Goal: Communication & Community: Share content

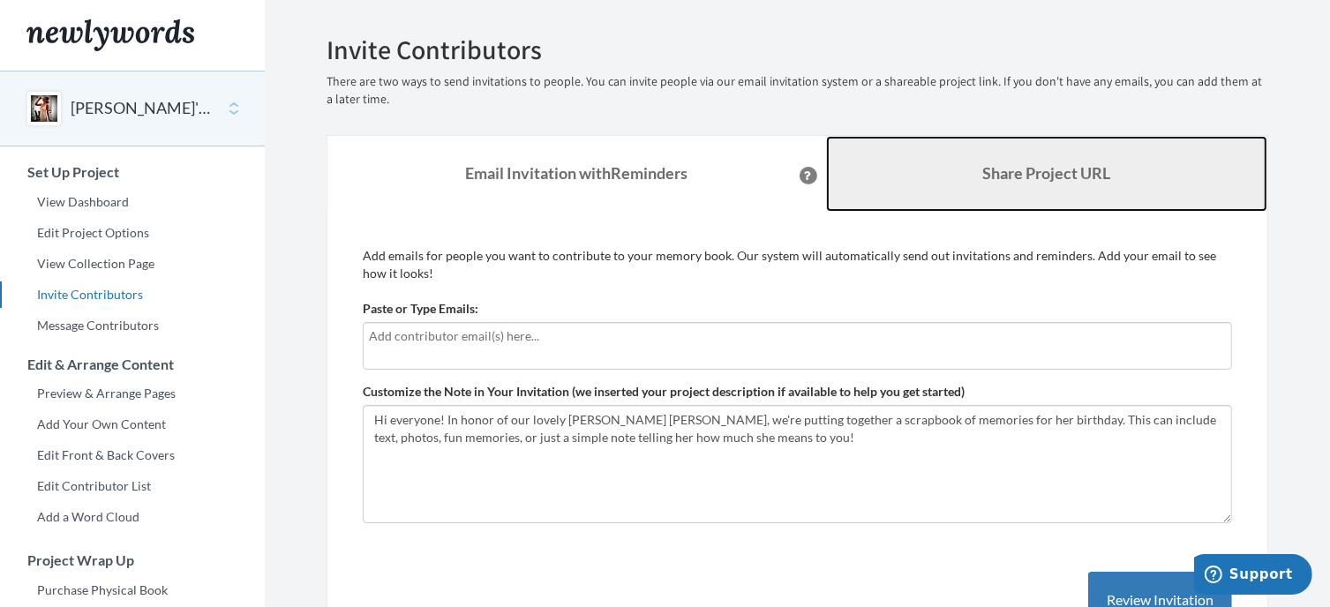
click at [1041, 186] on link "Share Project URL" at bounding box center [1047, 174] width 442 height 76
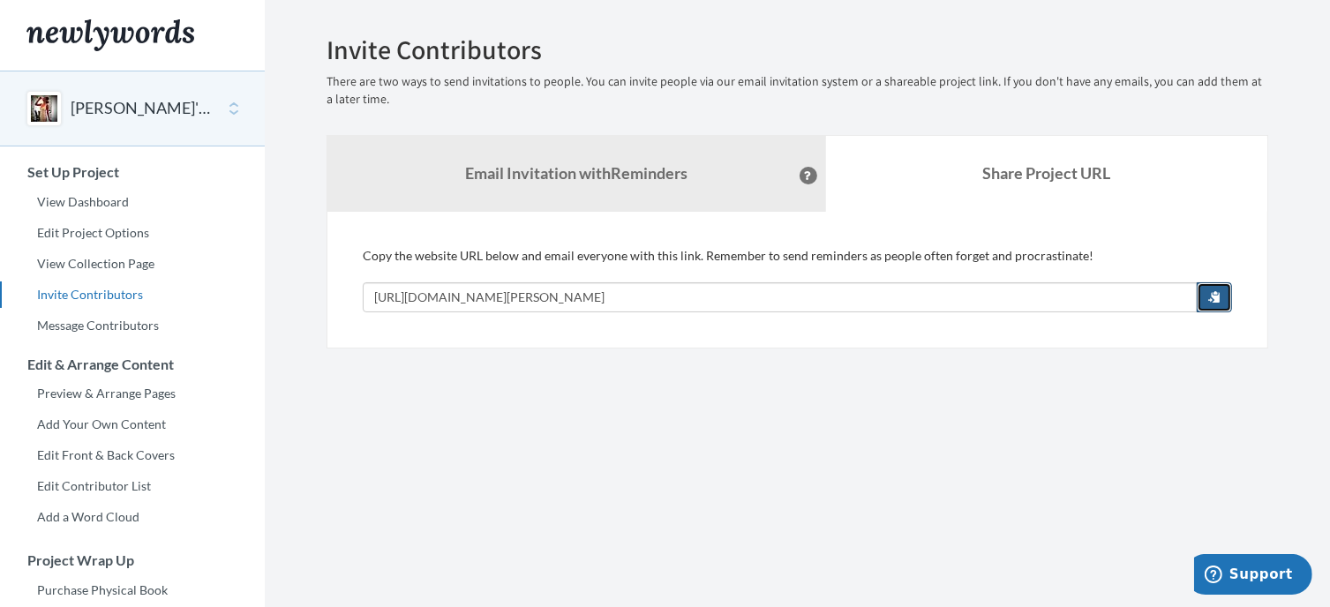
click at [1221, 297] on span "button" at bounding box center [1215, 296] width 12 height 12
click at [60, 207] on link "View Dashboard" at bounding box center [132, 202] width 265 height 26
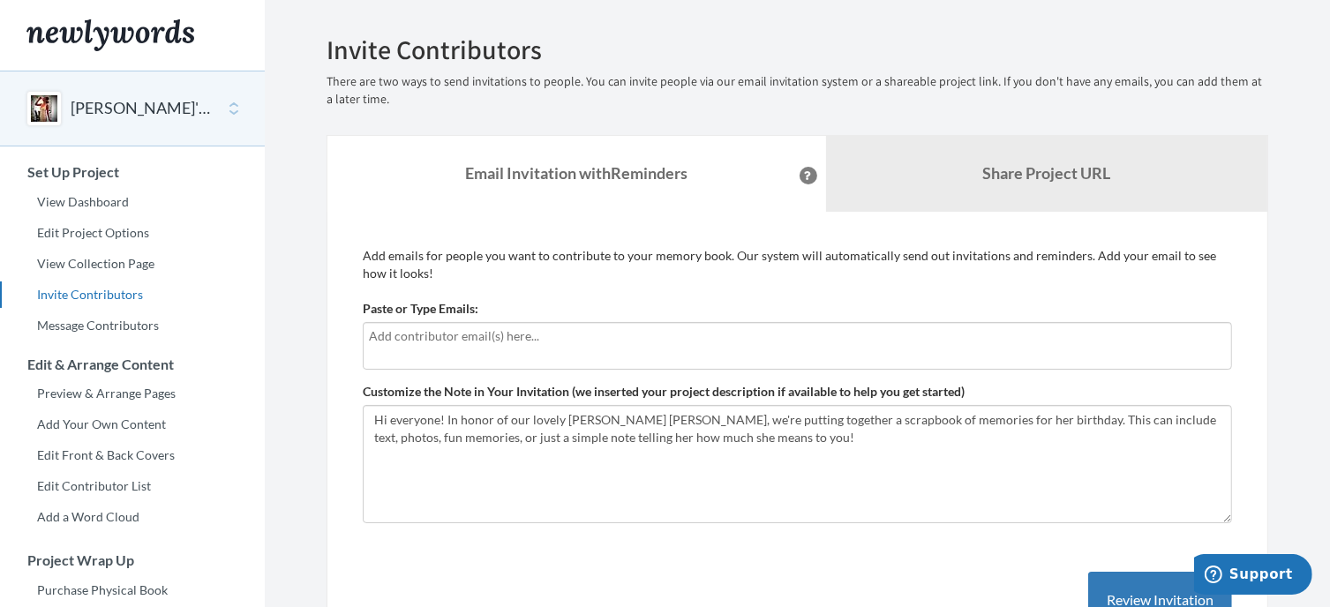
click at [412, 340] on input "text" at bounding box center [797, 336] width 857 height 19
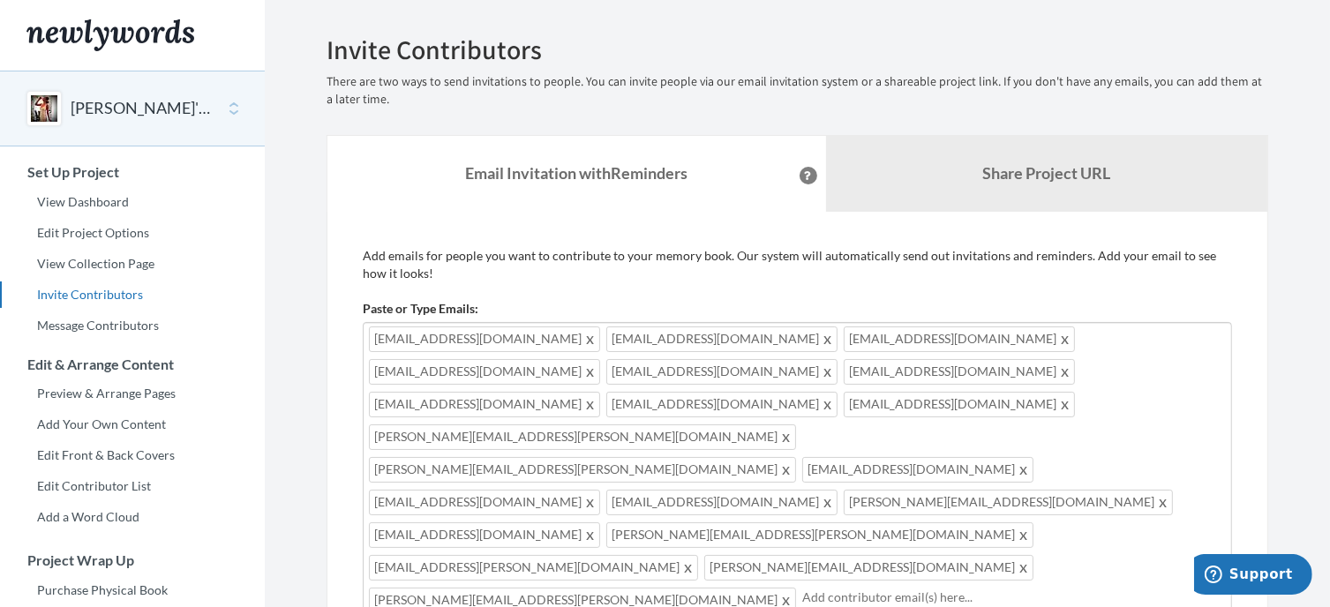
click at [802, 588] on input "text" at bounding box center [1014, 597] width 424 height 19
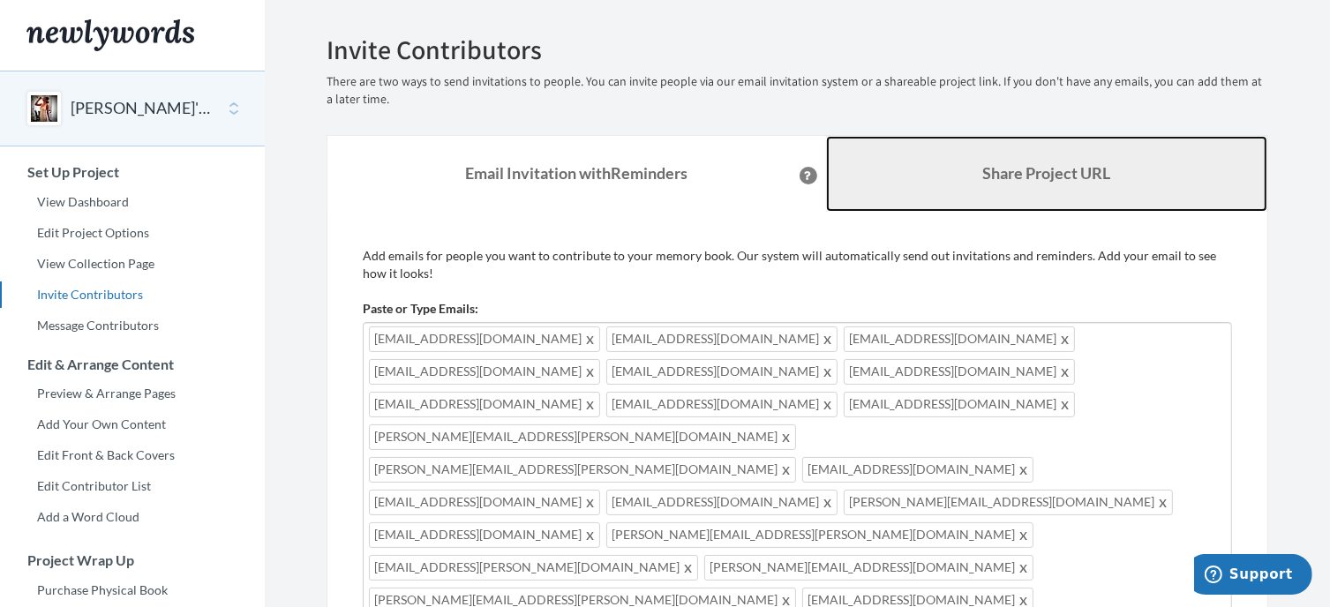
click at [866, 192] on link "Share Project URL" at bounding box center [1047, 174] width 442 height 76
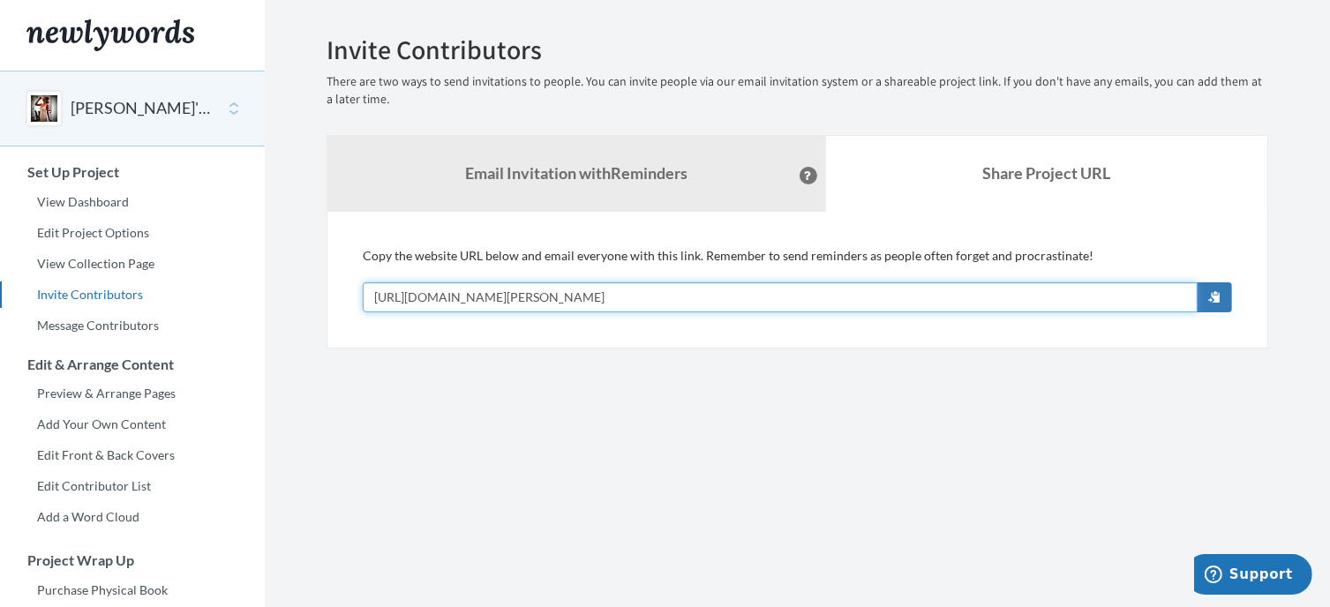
click at [694, 292] on input "[URL][DOMAIN_NAME][PERSON_NAME]" at bounding box center [780, 298] width 835 height 30
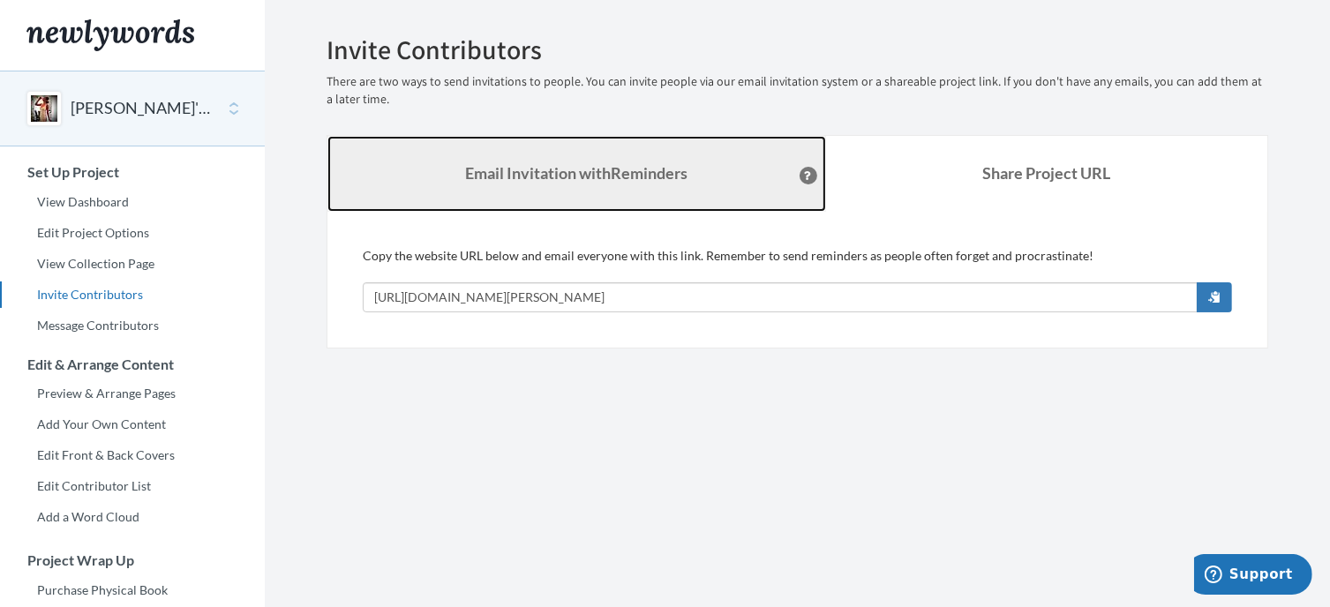
click at [699, 178] on link "Email Invitation with Reminders" at bounding box center [577, 174] width 499 height 76
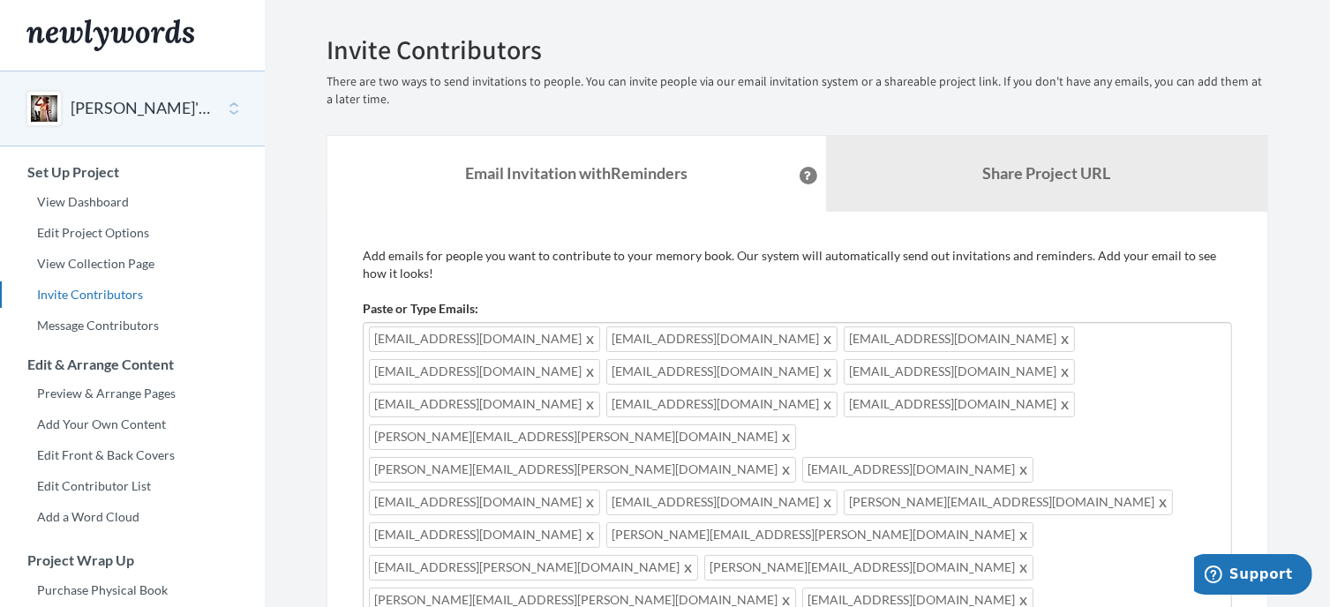
drag, startPoint x: 662, startPoint y: 535, endPoint x: 633, endPoint y: 536, distance: 29.1
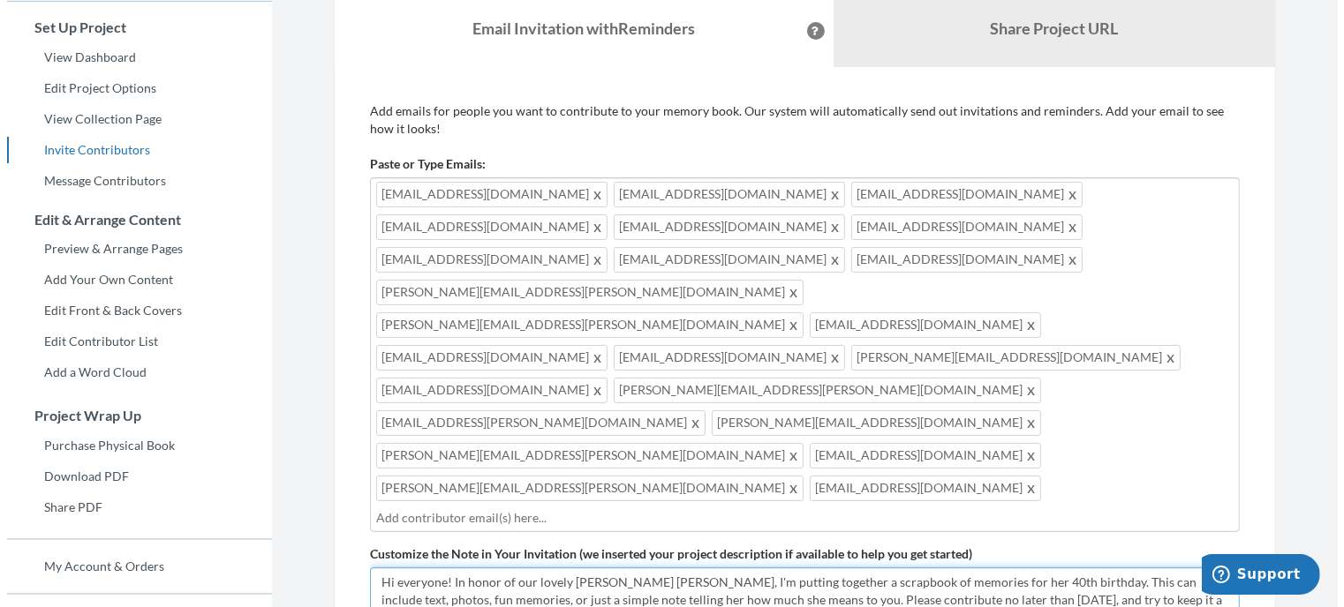
scroll to position [151, 0]
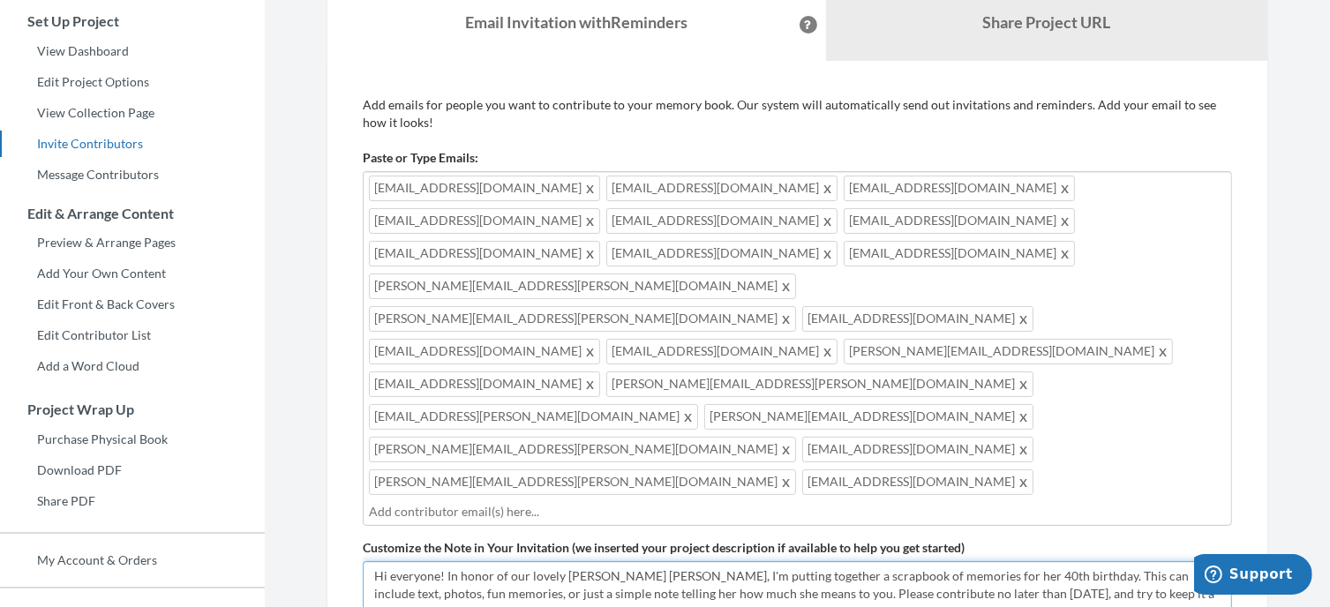
type textarea "Hi everyone! In honor of our lovely [PERSON_NAME] [PERSON_NAME], I'm putting to…"
click at [858, 502] on input "text" at bounding box center [797, 511] width 857 height 19
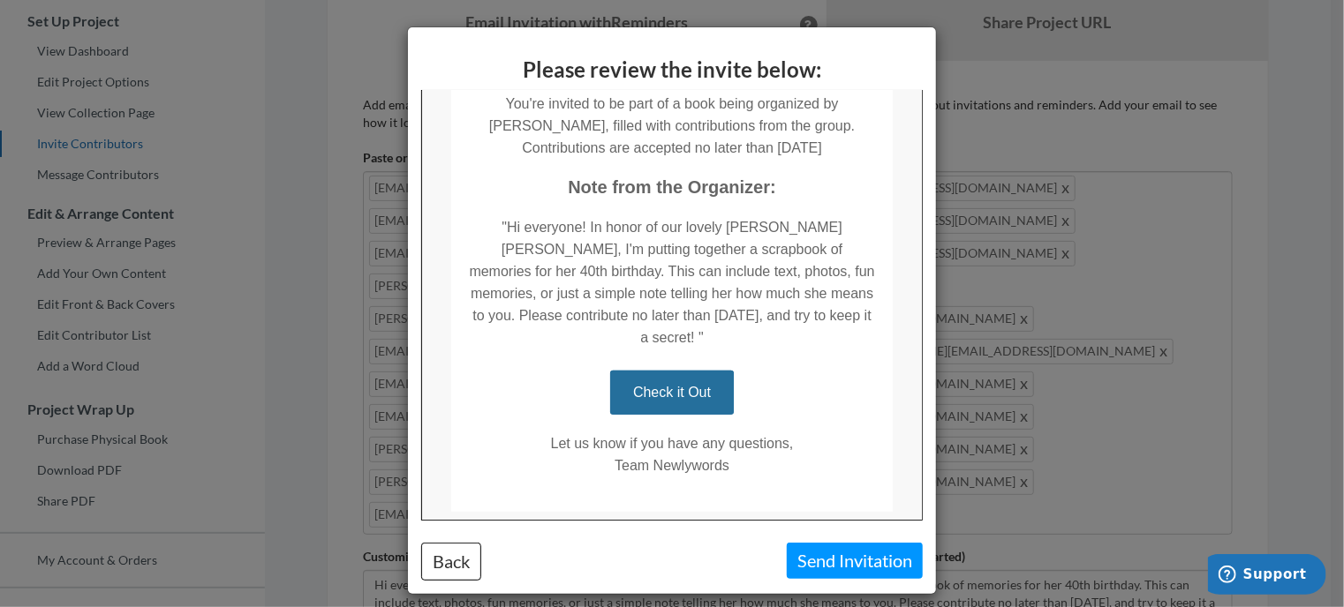
scroll to position [331, 0]
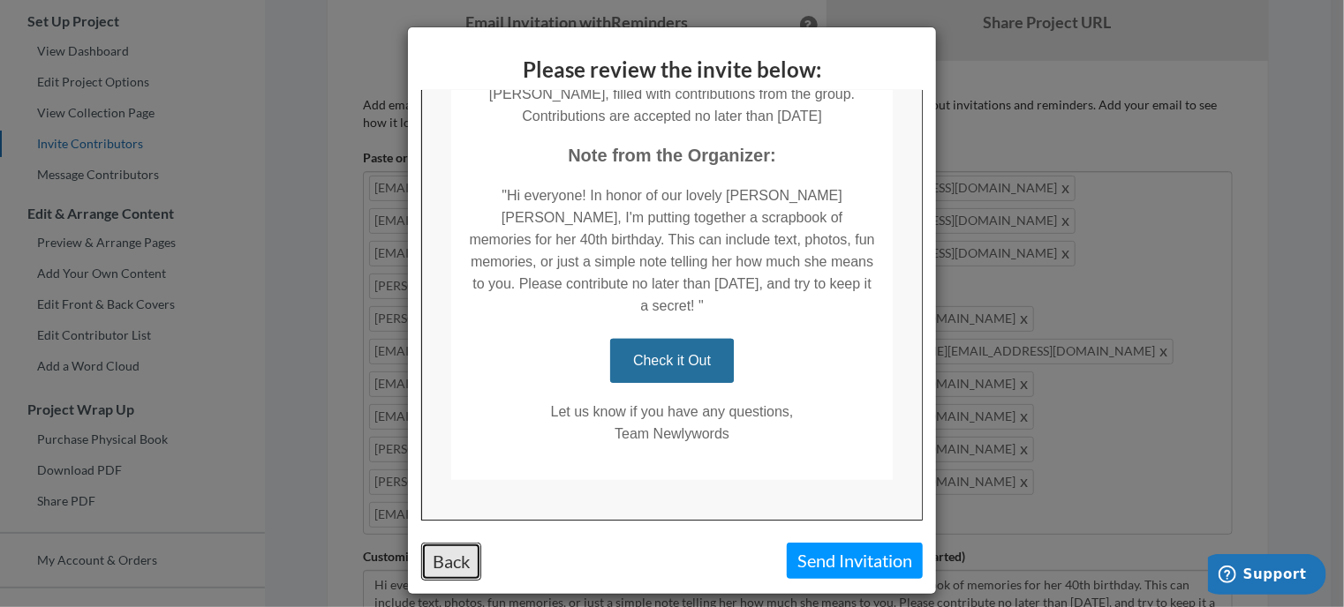
click at [451, 568] on button "Back" at bounding box center [451, 562] width 60 height 38
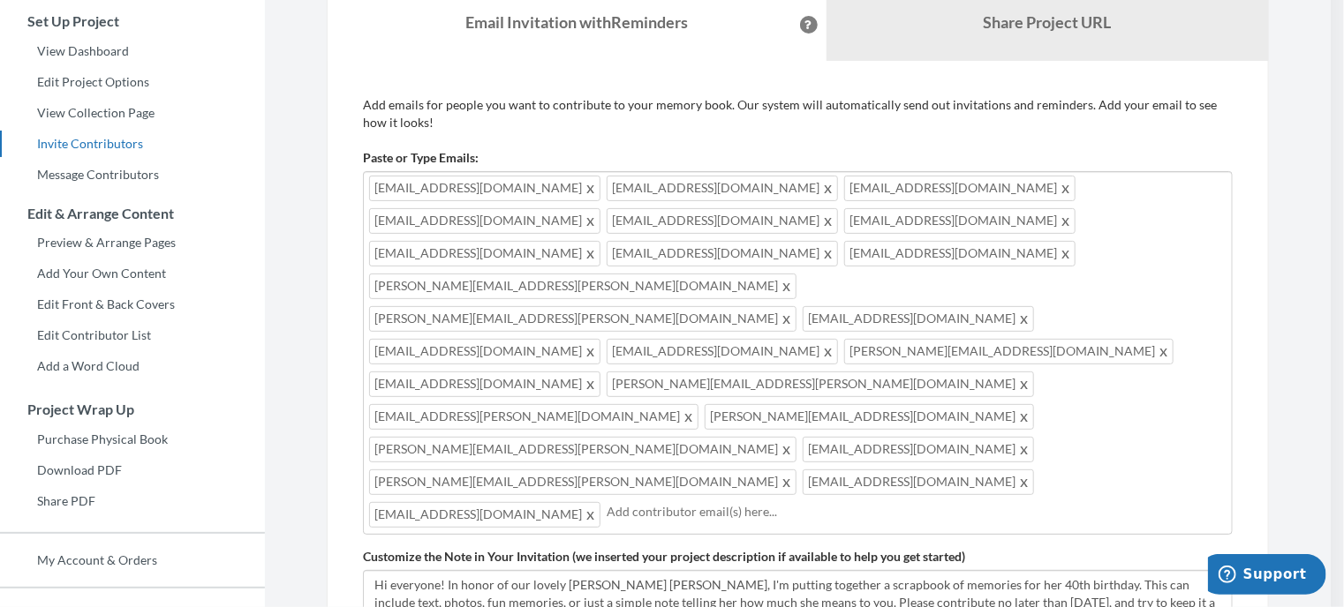
scroll to position [161, 0]
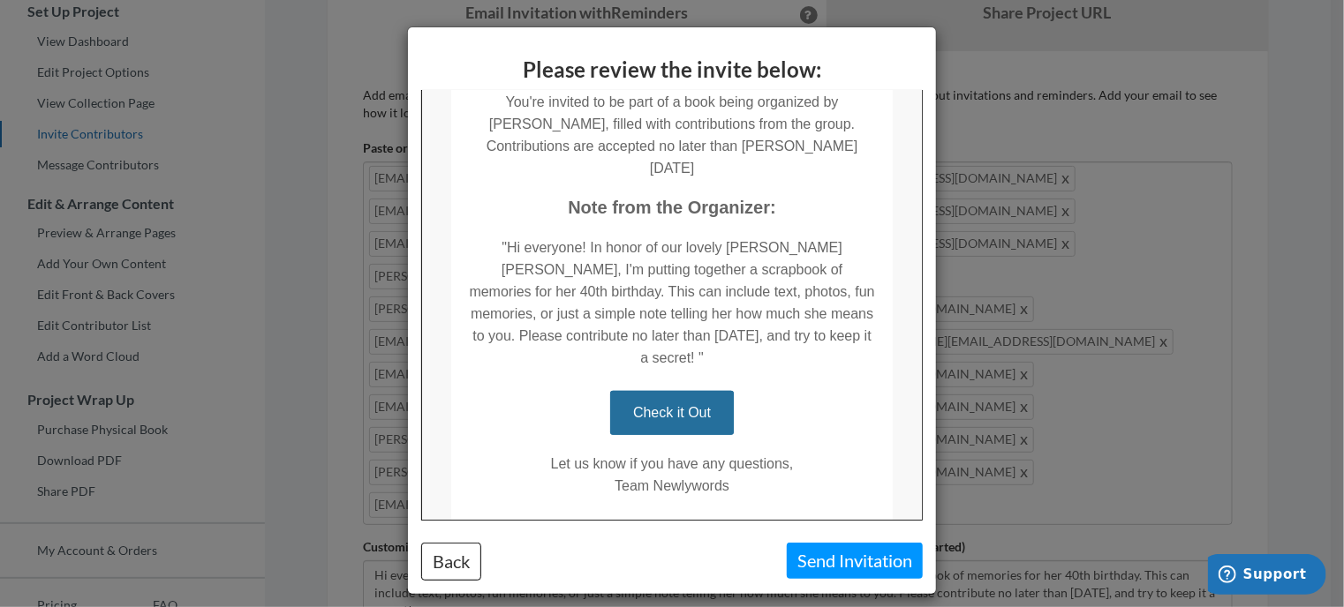
scroll to position [331, 0]
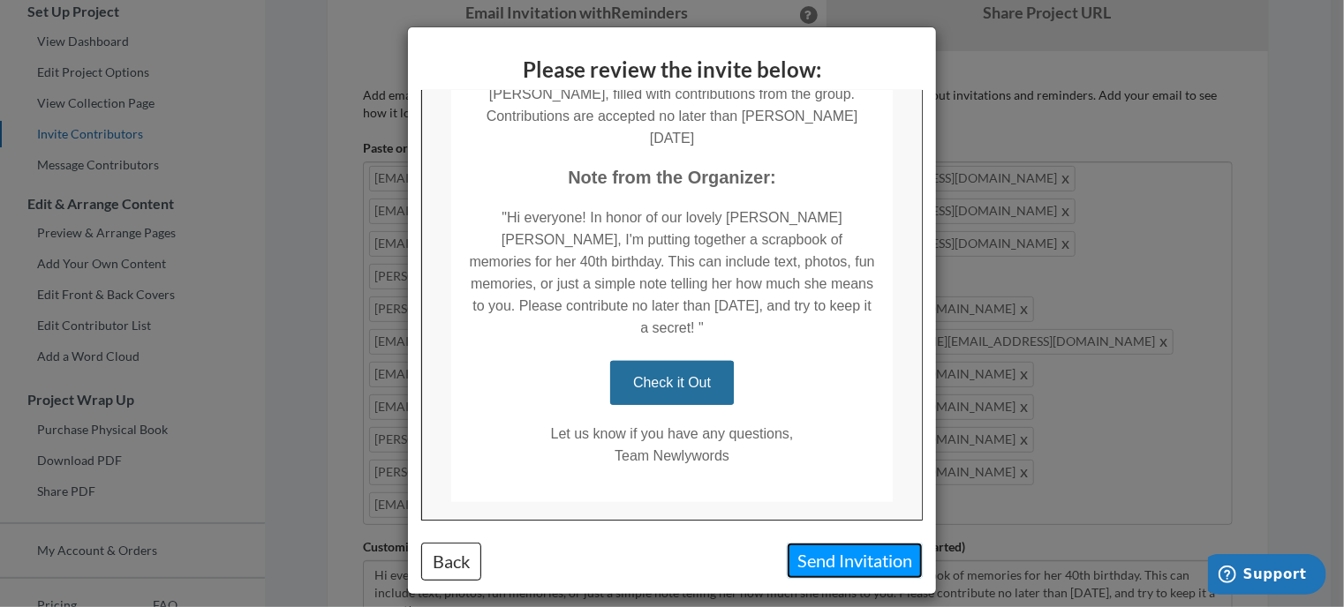
click at [822, 551] on button "Send Invitation" at bounding box center [855, 561] width 136 height 36
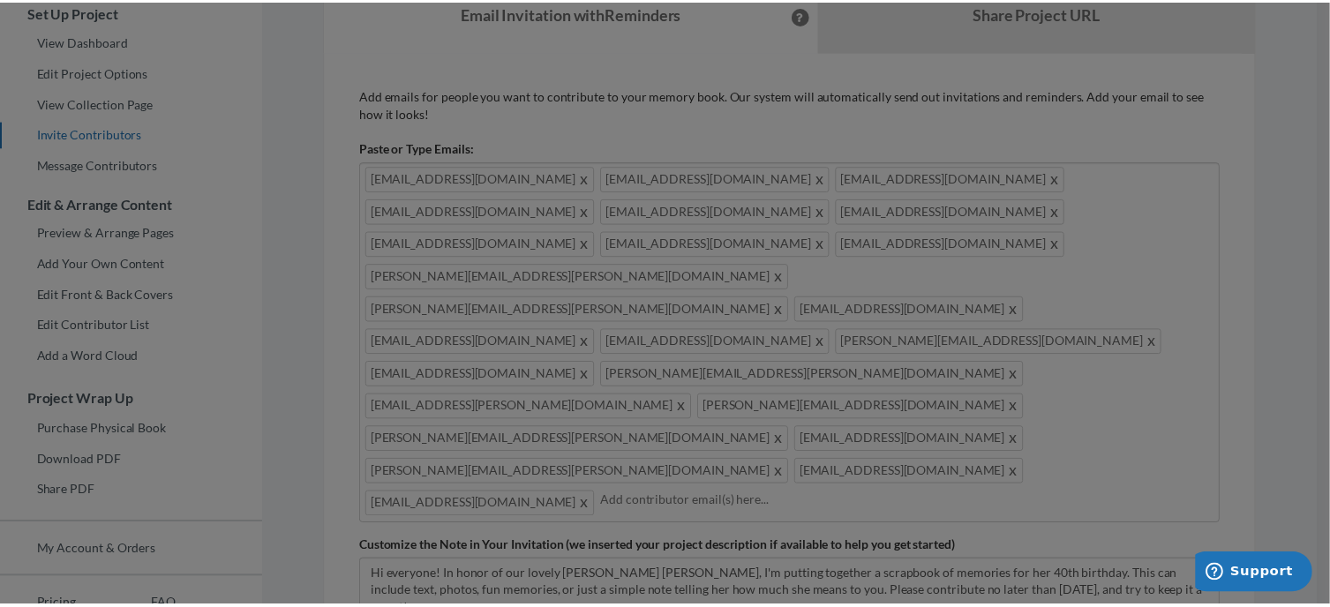
scroll to position [0, 0]
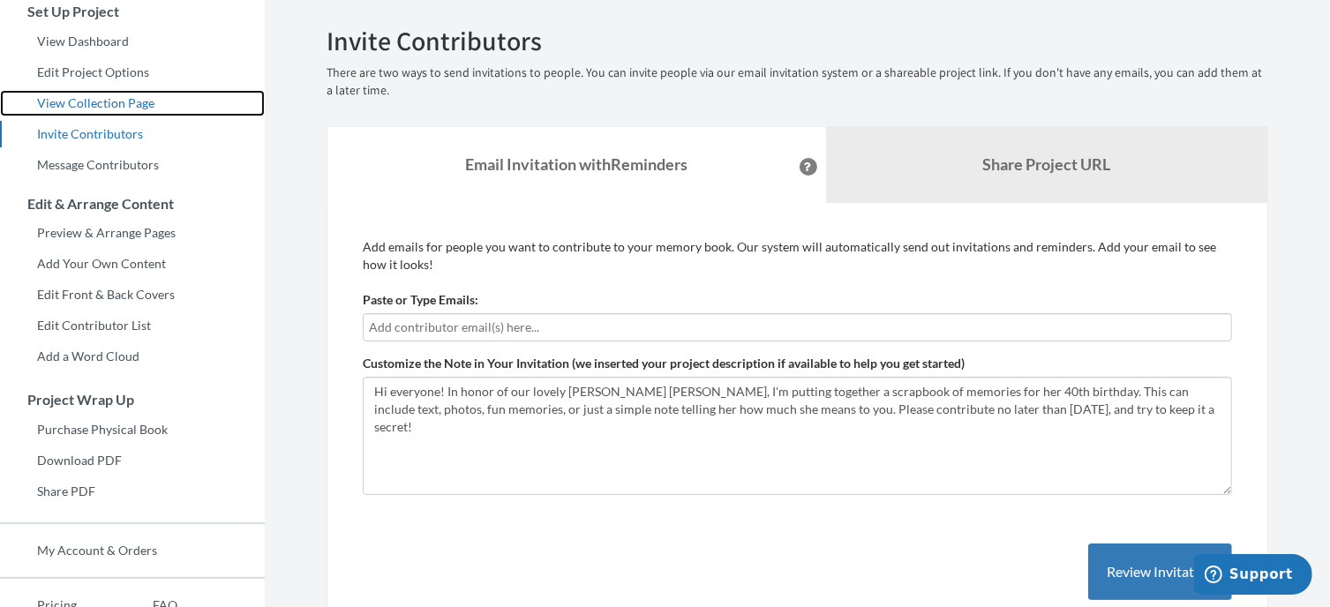
click at [67, 94] on link "View Collection Page" at bounding box center [132, 103] width 265 height 26
